Goal: Register for event/course

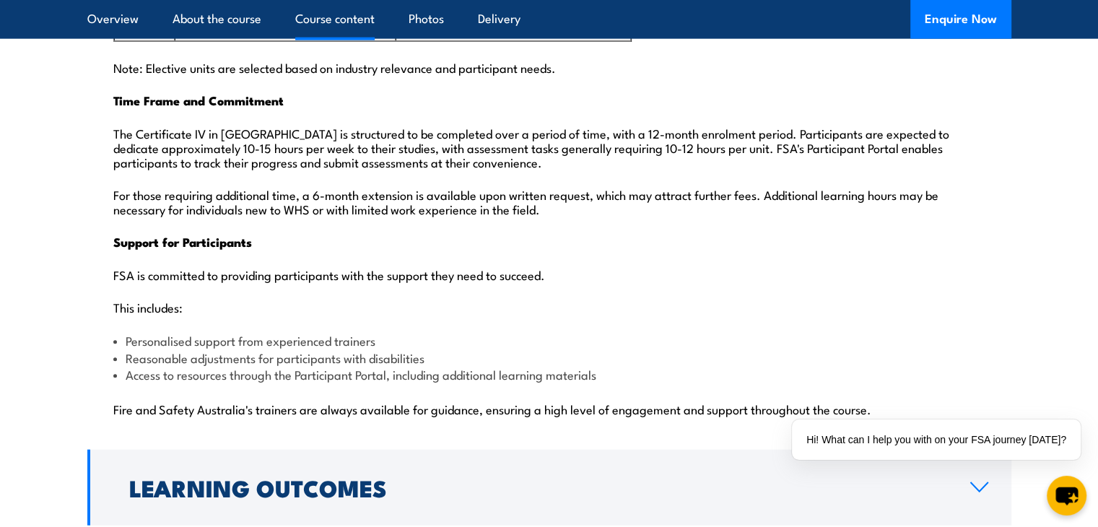
scroll to position [3608, 0]
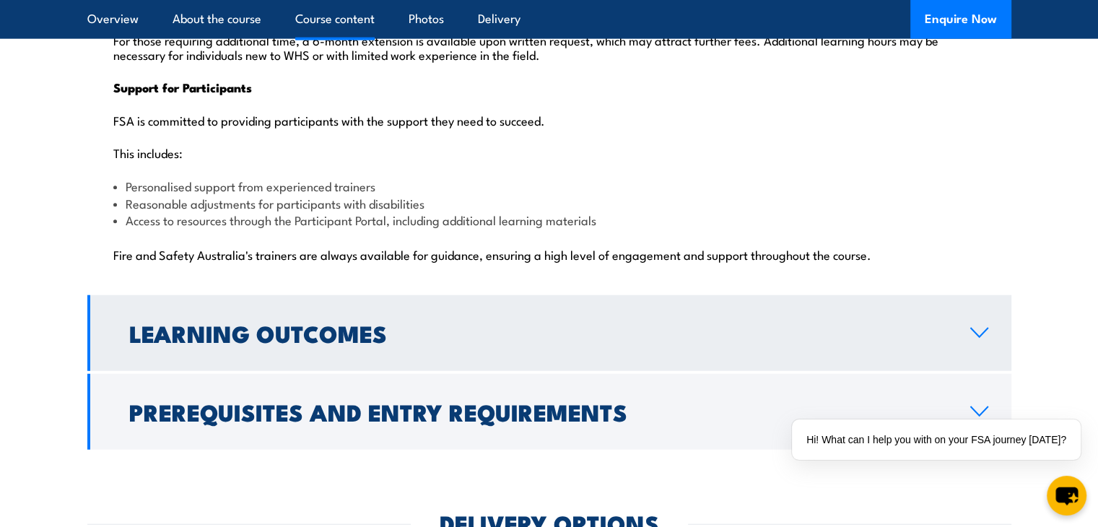
click at [285, 295] on link "Learning Outcomes" at bounding box center [549, 333] width 924 height 76
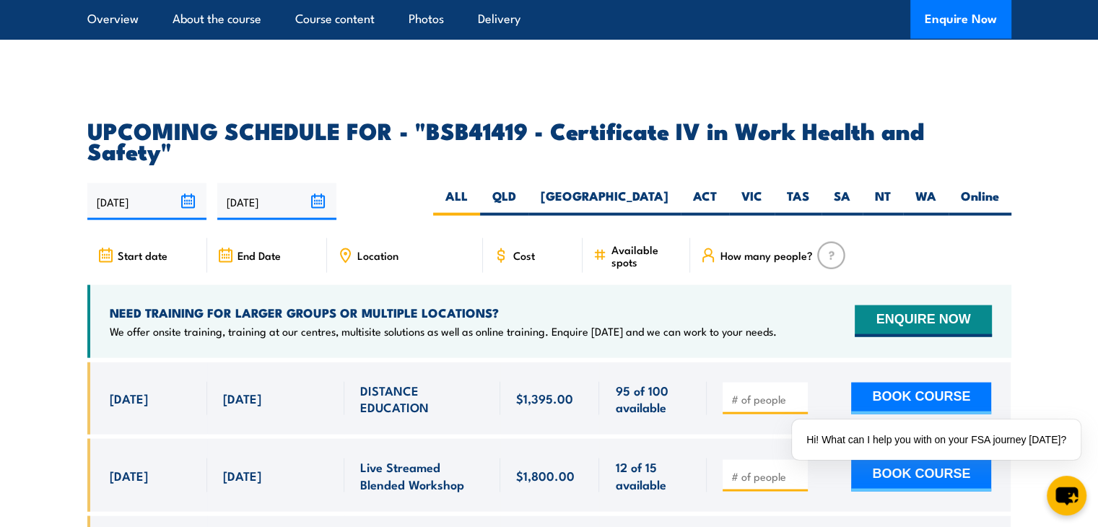
scroll to position [3003, 0]
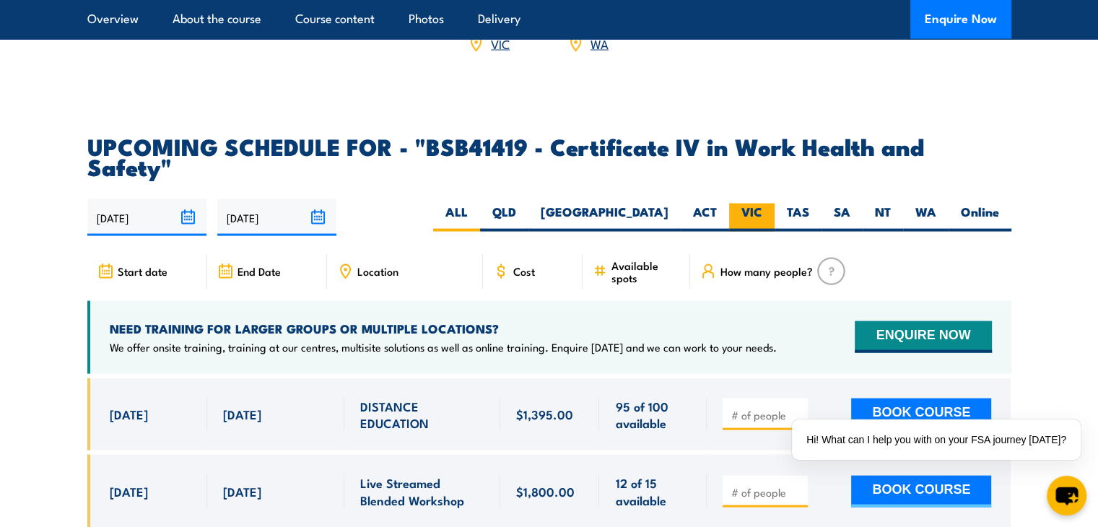
click at [753, 204] on label "VIC" at bounding box center [751, 218] width 45 height 28
click at [763, 204] on input "VIC" at bounding box center [767, 208] width 9 height 9
radio input "true"
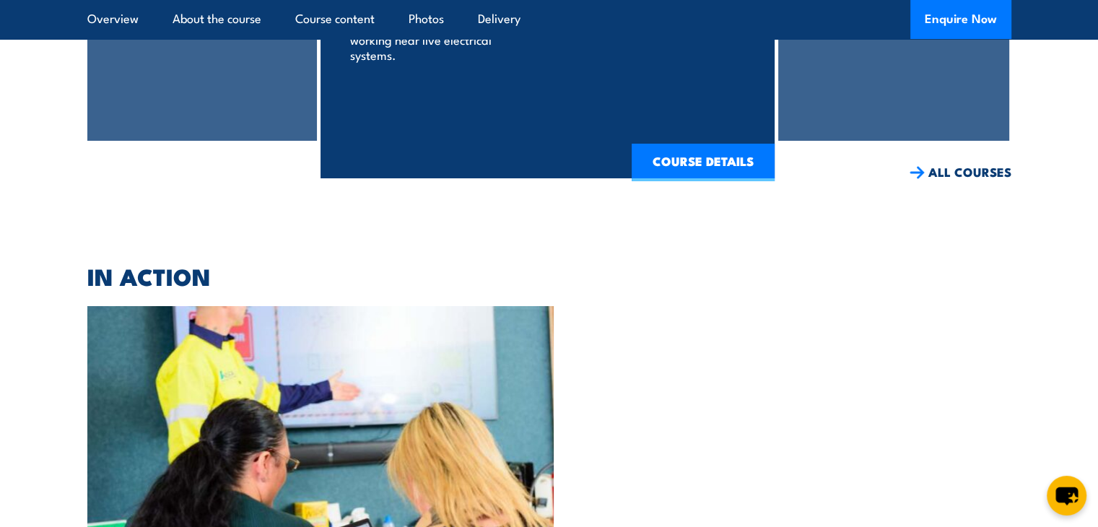
scroll to position [5445, 0]
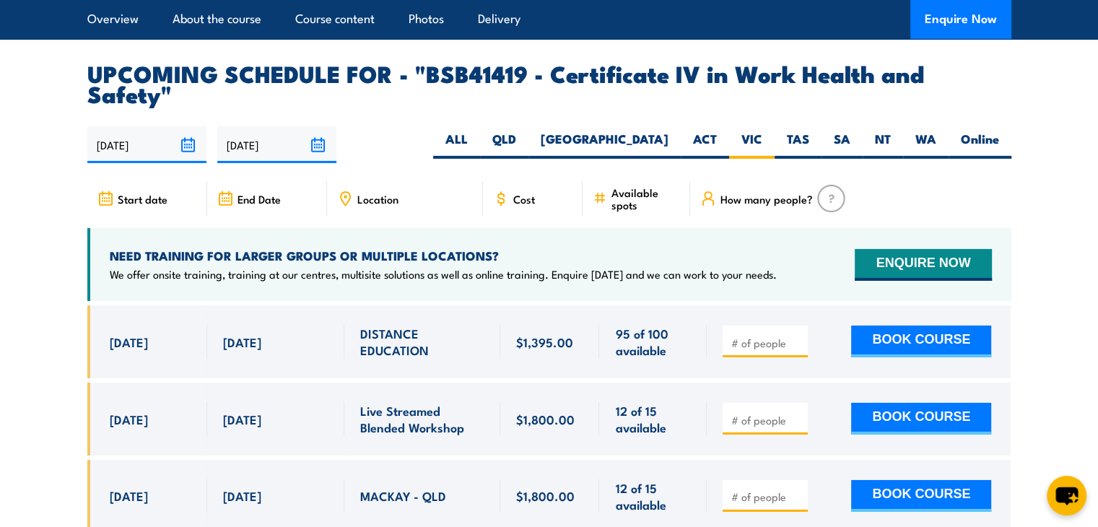
scroll to position [4609, 0]
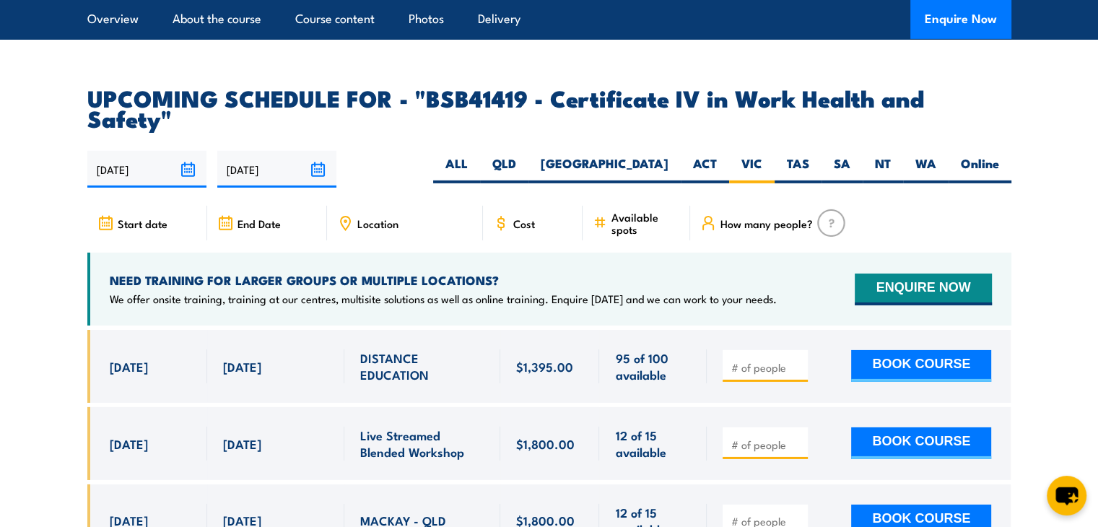
click at [355, 206] on div "Location" at bounding box center [405, 223] width 156 height 35
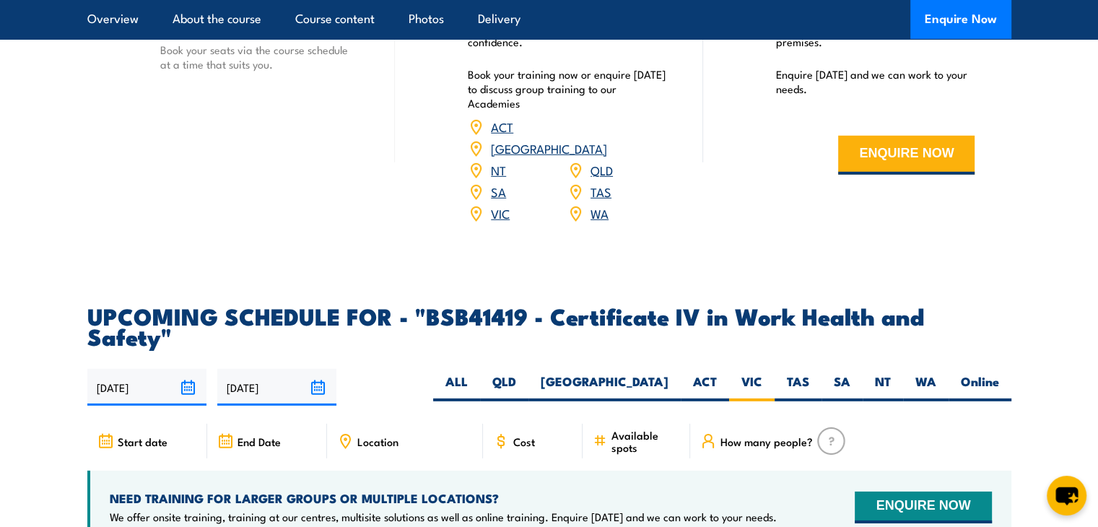
scroll to position [4391, 0]
